Goal: Find specific page/section: Find specific page/section

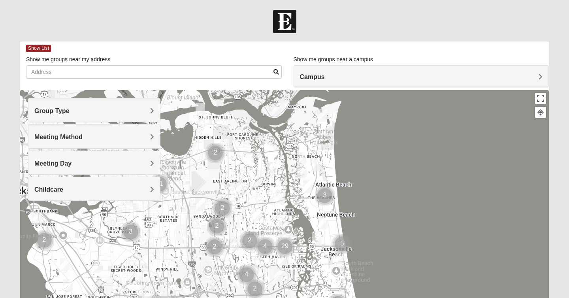
click at [90, 138] on h4 "Meeting Method" at bounding box center [94, 137] width 120 height 8
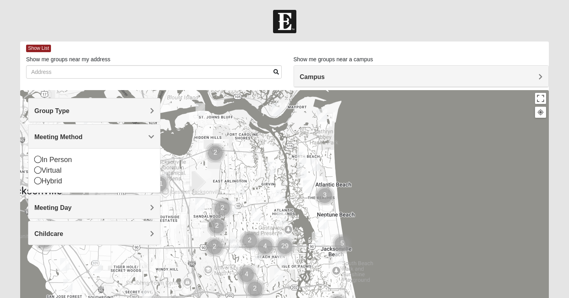
click at [90, 137] on h4 "Meeting Method" at bounding box center [94, 137] width 120 height 8
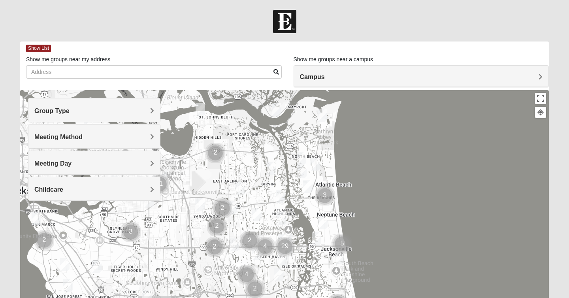
click at [88, 142] on div "Meeting Method" at bounding box center [94, 135] width 132 height 23
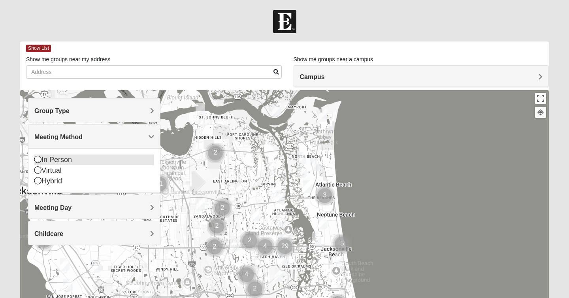
click at [86, 160] on div "In Person" at bounding box center [94, 159] width 120 height 11
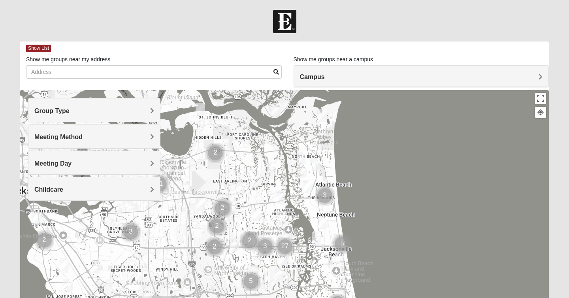
click at [111, 166] on h4 "Meeting Day" at bounding box center [94, 164] width 120 height 8
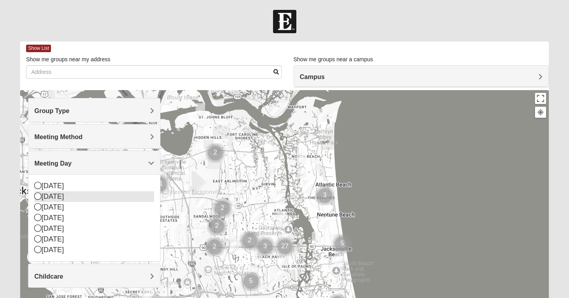
click at [94, 197] on div "[DATE]" at bounding box center [94, 196] width 120 height 11
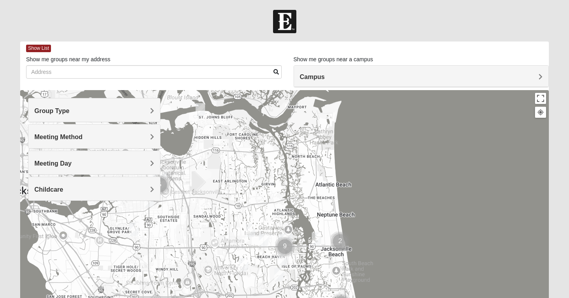
click at [83, 165] on h4 "Meeting Day" at bounding box center [94, 164] width 120 height 8
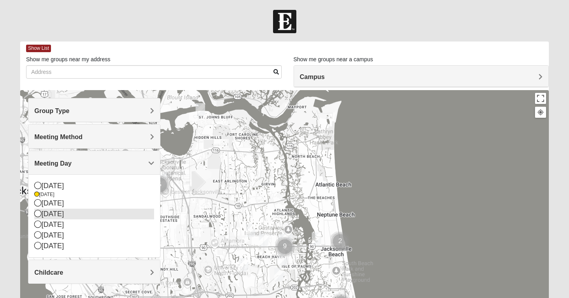
click at [70, 215] on div "[DATE]" at bounding box center [94, 214] width 120 height 11
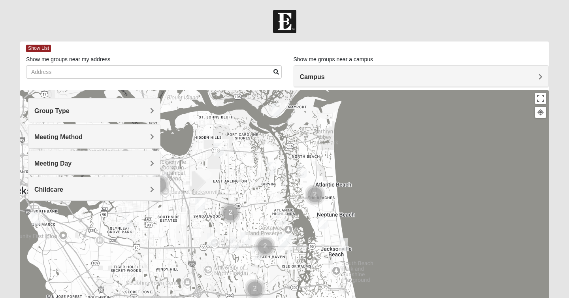
click at [114, 114] on h4 "Group Type" at bounding box center [94, 111] width 120 height 8
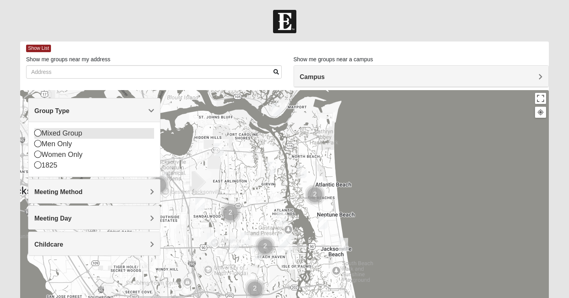
click at [80, 132] on div "Mixed Group" at bounding box center [94, 133] width 120 height 11
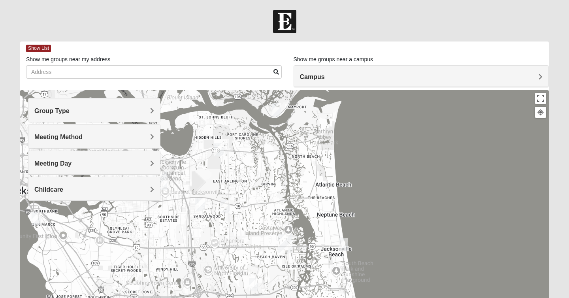
click at [77, 113] on h4 "Group Type" at bounding box center [94, 111] width 120 height 8
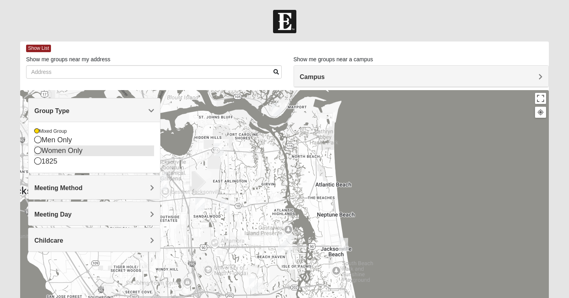
click at [45, 152] on div "Women Only" at bounding box center [94, 150] width 120 height 11
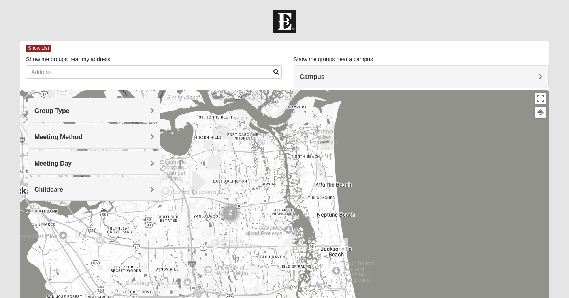
click at [62, 113] on span "Group Type" at bounding box center [51, 110] width 35 height 7
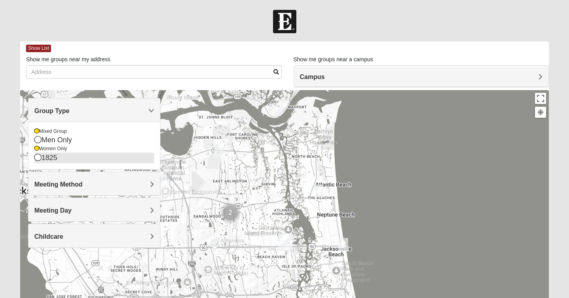
click at [47, 159] on div "1825" at bounding box center [94, 158] width 120 height 11
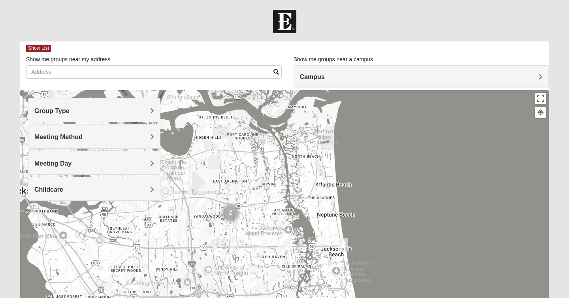
click at [281, 220] on img "1825 Womens Stewart 32224" at bounding box center [281, 218] width 9 height 13
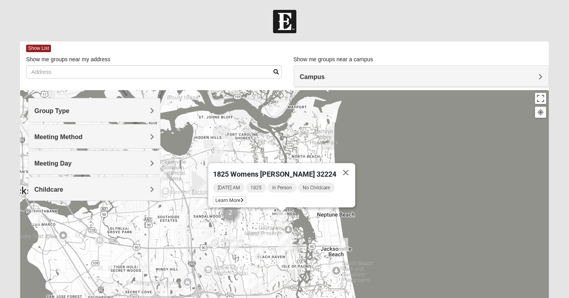
click at [382, 215] on div "1825 Womens [PERSON_NAME] 32224 [DATE] AM 1825 In Person No Childcare Learn More" at bounding box center [284, 248] width 529 height 316
click at [261, 238] on img "1825 Womens Annis/Ferguson 32246" at bounding box center [262, 240] width 9 height 13
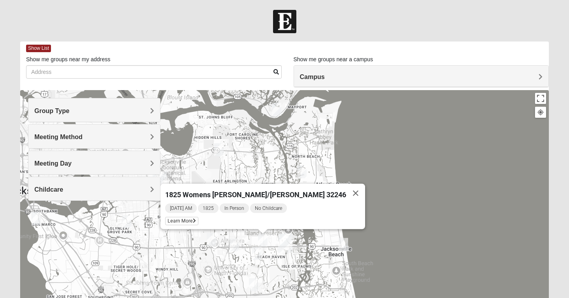
click at [256, 252] on img "1825 Mens Cason 32224" at bounding box center [256, 253] width 9 height 13
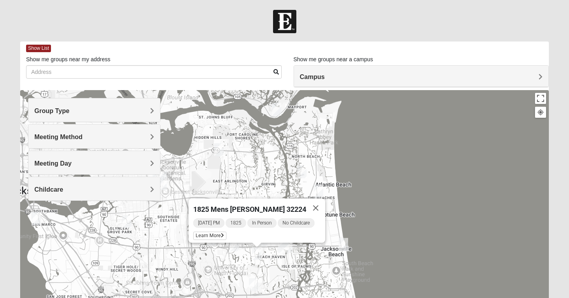
click at [233, 243] on img "1825 Womens Largin 32224" at bounding box center [234, 244] width 9 height 13
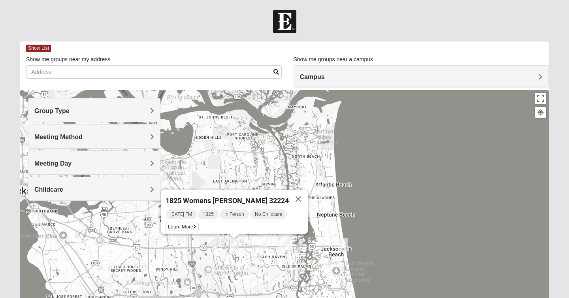
click at [348, 214] on div "1825 Womens [PERSON_NAME] 32224 [DATE] PM 1825 In Person No Childcare Learn More" at bounding box center [284, 248] width 529 height 316
click at [315, 186] on img "Womens Foran 32233" at bounding box center [318, 191] width 9 height 13
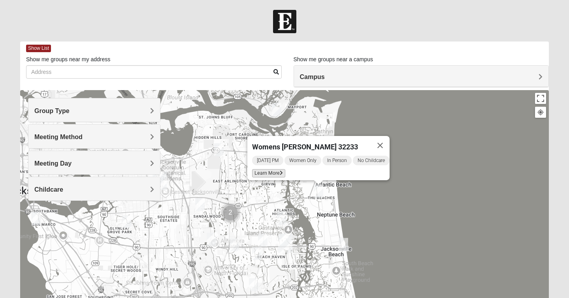
click at [265, 170] on span "Learn More" at bounding box center [268, 173] width 33 height 8
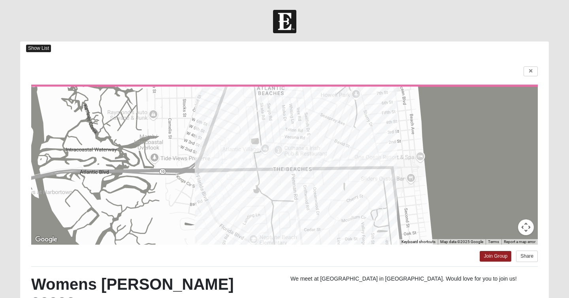
click at [32, 49] on span "Show List" at bounding box center [38, 49] width 25 height 8
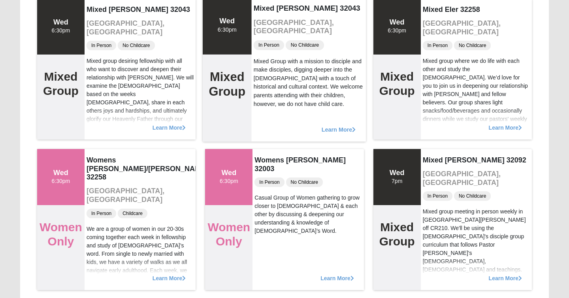
scroll to position [1147, 0]
